Goal: Book appointment/travel/reservation

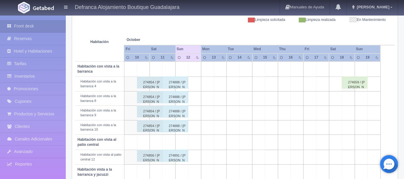
scroll to position [30, 0]
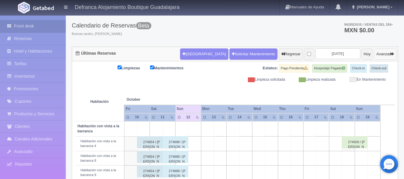
click at [393, 55] on icon "button" at bounding box center [393, 54] width 4 height 4
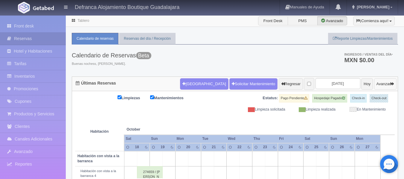
click at [393, 85] on icon "button" at bounding box center [393, 84] width 4 height 4
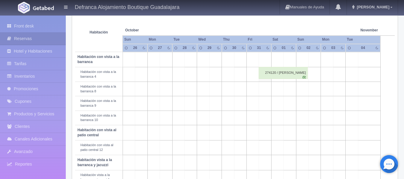
scroll to position [90, 0]
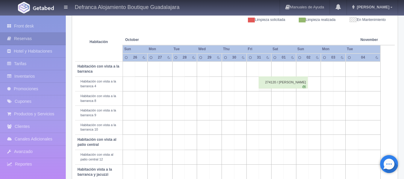
click at [212, 73] on td at bounding box center [215, 69] width 12 height 15
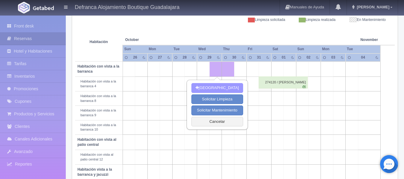
click at [212, 90] on button "[GEOGRAPHIC_DATA]" at bounding box center [217, 88] width 52 height 10
type input "29-10-2025"
type input "30-10-2025"
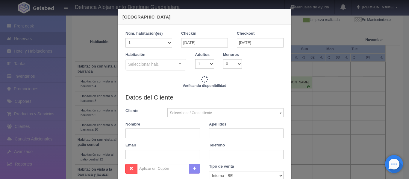
checkbox input "false"
type input "6110.00"
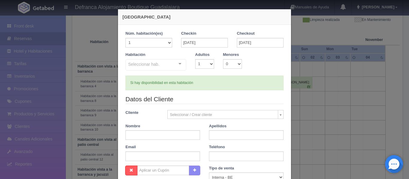
checkbox input "false"
click at [281, 14] on h4 "[GEOGRAPHIC_DATA]" at bounding box center [204, 17] width 164 height 6
click at [294, 6] on div "Nueva Reserva 1 Núm. habitación(es) 1 2 3 4 5 6 7 8 9 10 11 12 13 14 15 16 17 1…" at bounding box center [204, 89] width 409 height 179
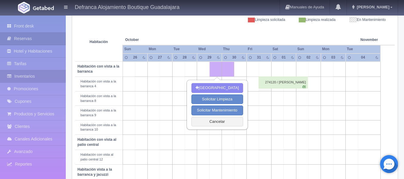
click at [20, 75] on link "Inventarios" at bounding box center [33, 76] width 66 height 12
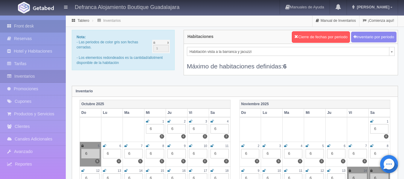
click at [19, 26] on link "Front desk" at bounding box center [33, 26] width 66 height 12
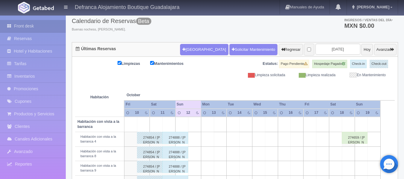
scroll to position [30, 0]
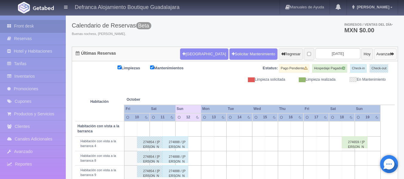
click at [394, 53] on button "Avanzar" at bounding box center [385, 53] width 22 height 11
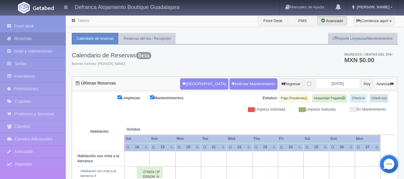
click at [391, 84] on icon "button" at bounding box center [393, 84] width 4 height 4
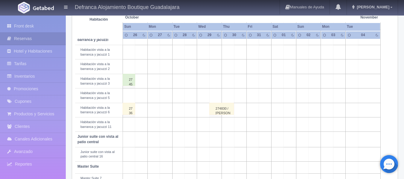
scroll to position [239, 0]
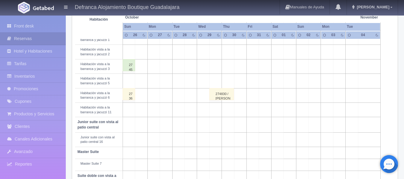
click at [220, 97] on div "274830 / [PERSON_NAME]" at bounding box center [221, 94] width 25 height 12
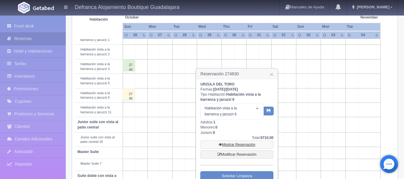
click at [226, 145] on link "Mostrar Reservación" at bounding box center [236, 145] width 73 height 8
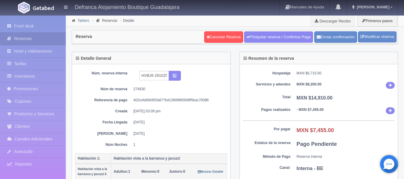
click at [82, 22] on link "Tablero" at bounding box center [83, 21] width 12 height 4
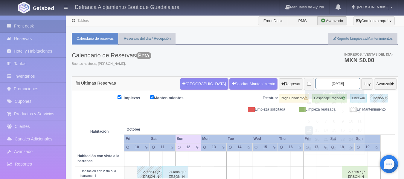
click at [345, 85] on input "[DATE]" at bounding box center [338, 83] width 45 height 11
